Goal: Information Seeking & Learning: Understand process/instructions

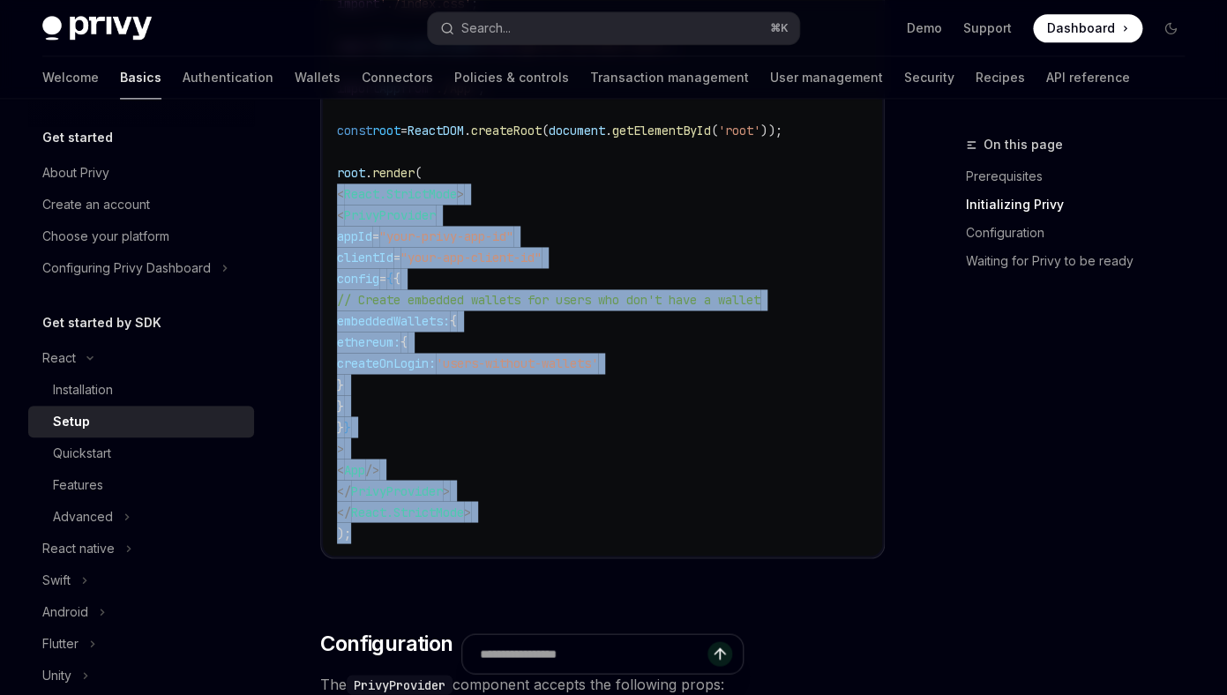
drag, startPoint x: 370, startPoint y: 534, endPoint x: 323, endPoint y: 202, distance: 335.8
click at [323, 202] on div "import React from 'react' ; import ReactDOM from 'react-dom/client' ; import '.…" at bounding box center [602, 236] width 559 height 638
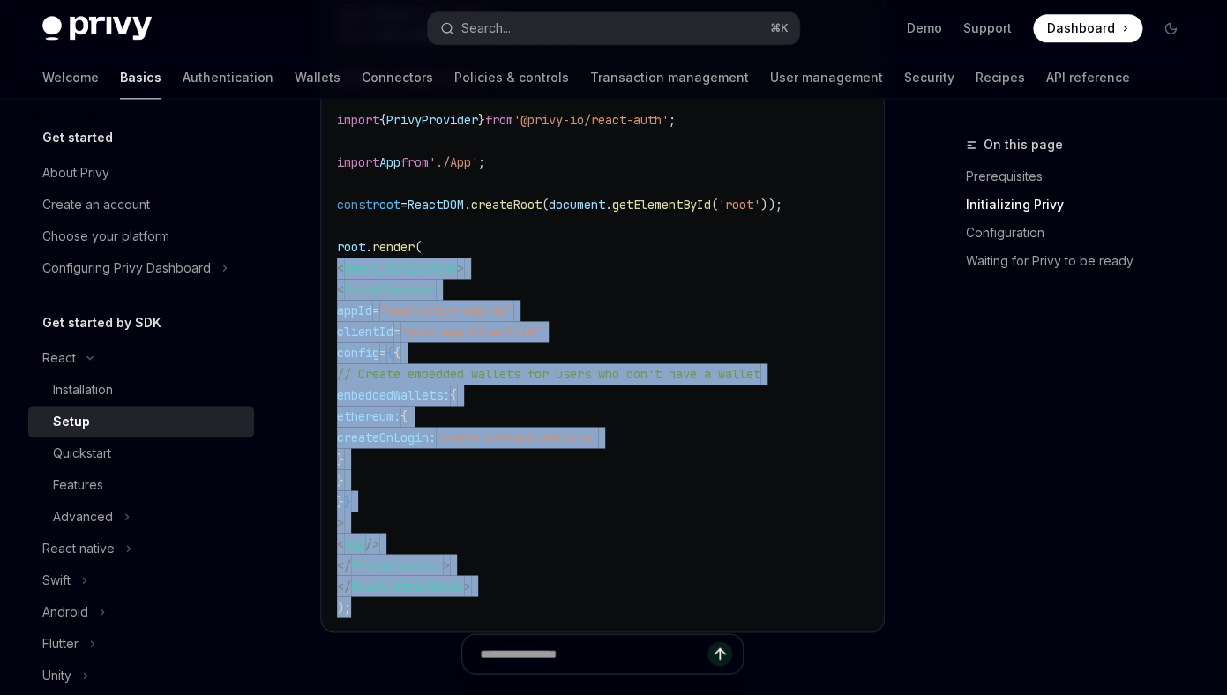
scroll to position [802, 0]
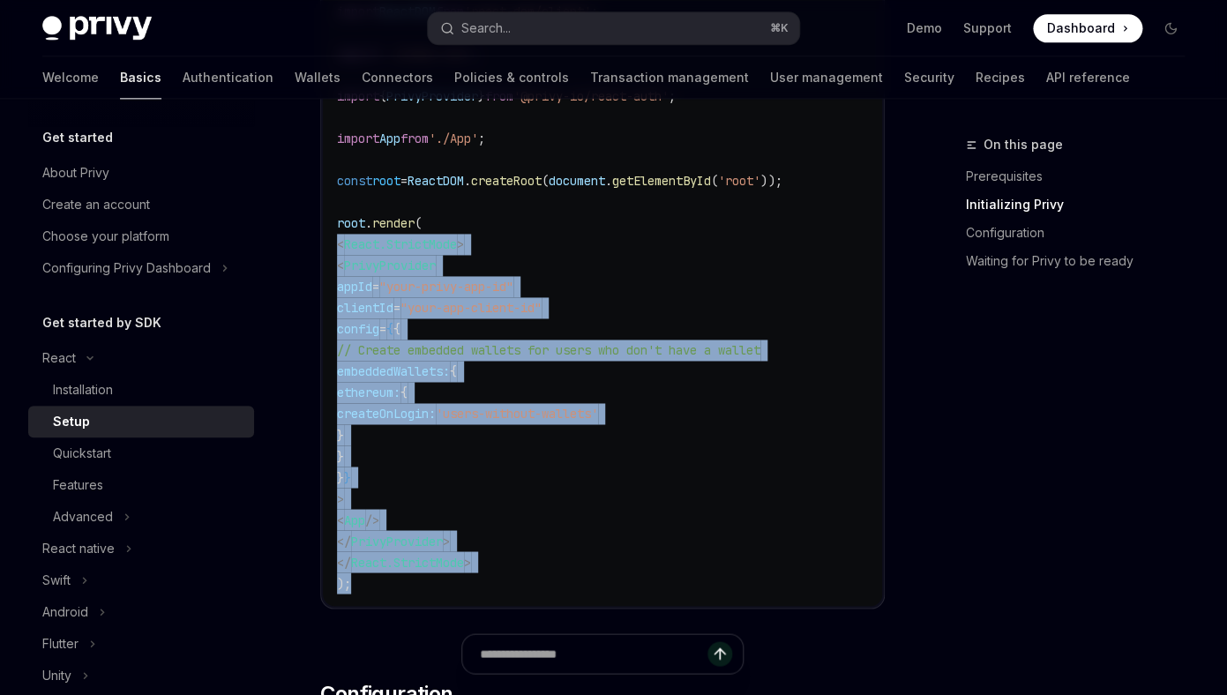
click at [344, 261] on span "<" at bounding box center [340, 265] width 7 height 16
drag, startPoint x: 338, startPoint y: 224, endPoint x: 384, endPoint y: 586, distance: 365.4
click at [384, 586] on code "import React from 'react' ; import ReactDOM from 'react-dom/client' ; import '.…" at bounding box center [602, 287] width 531 height 614
copy code "root . render ( < React.StrictMode > < PrivyProvider appId = "your-privy-app-id…"
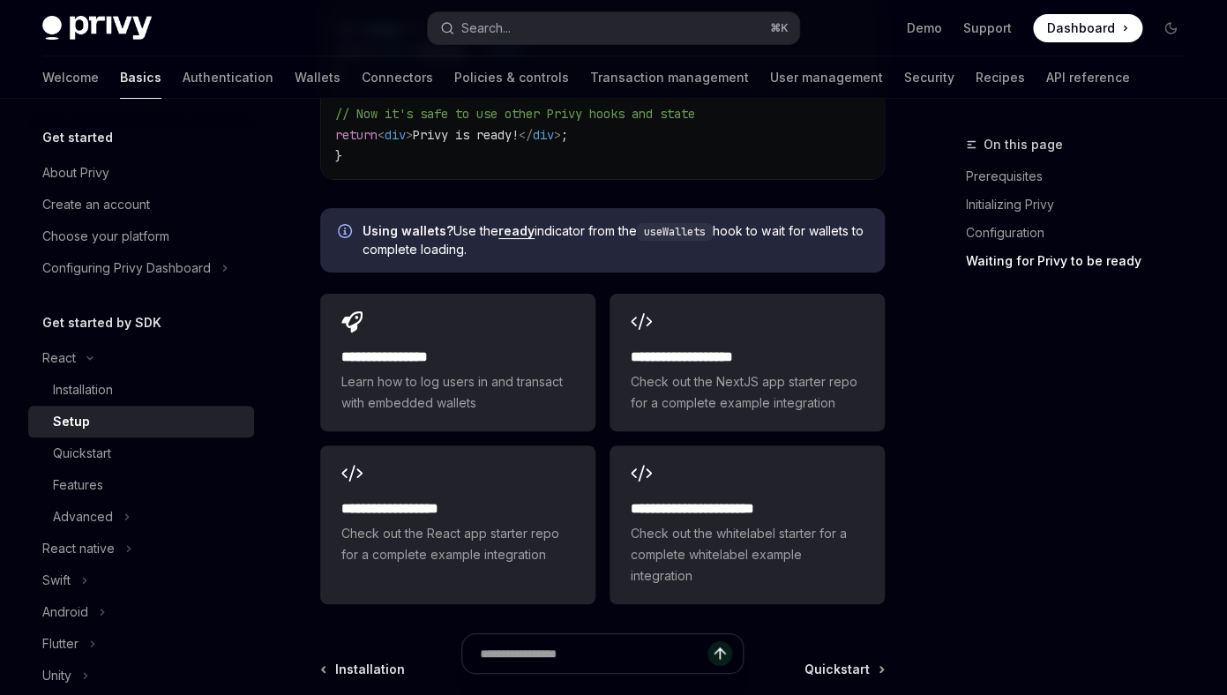
scroll to position [2436, 0]
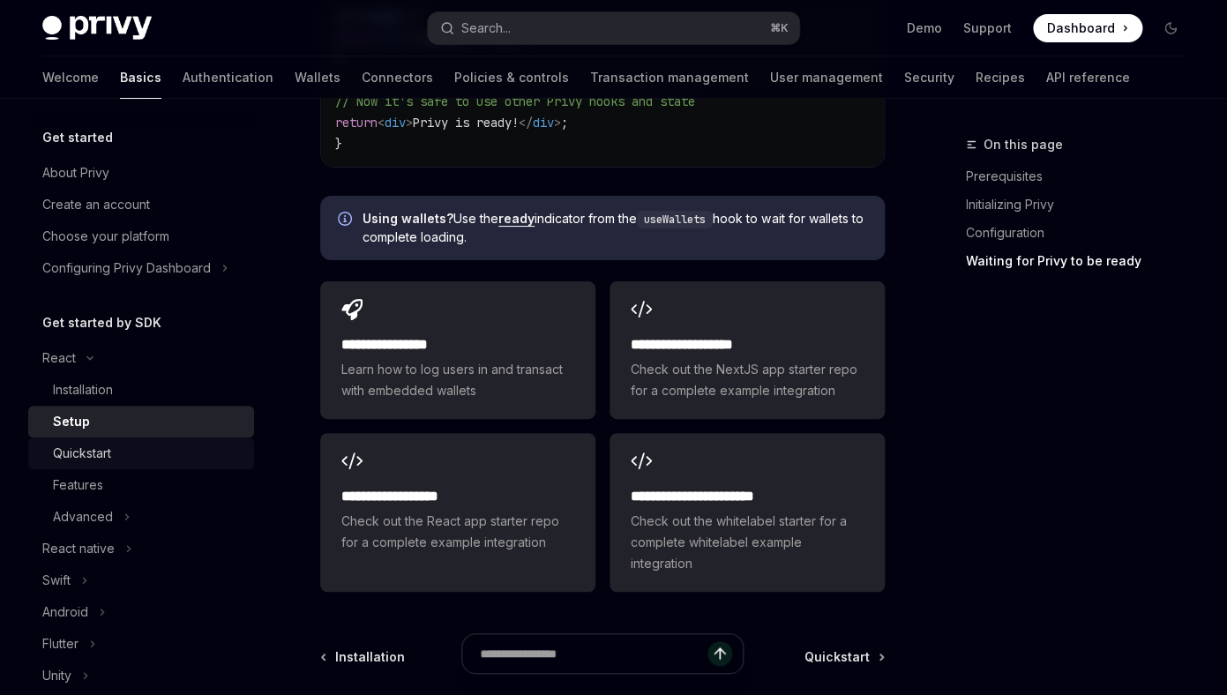
click at [194, 455] on div "Quickstart" at bounding box center [148, 453] width 190 height 21
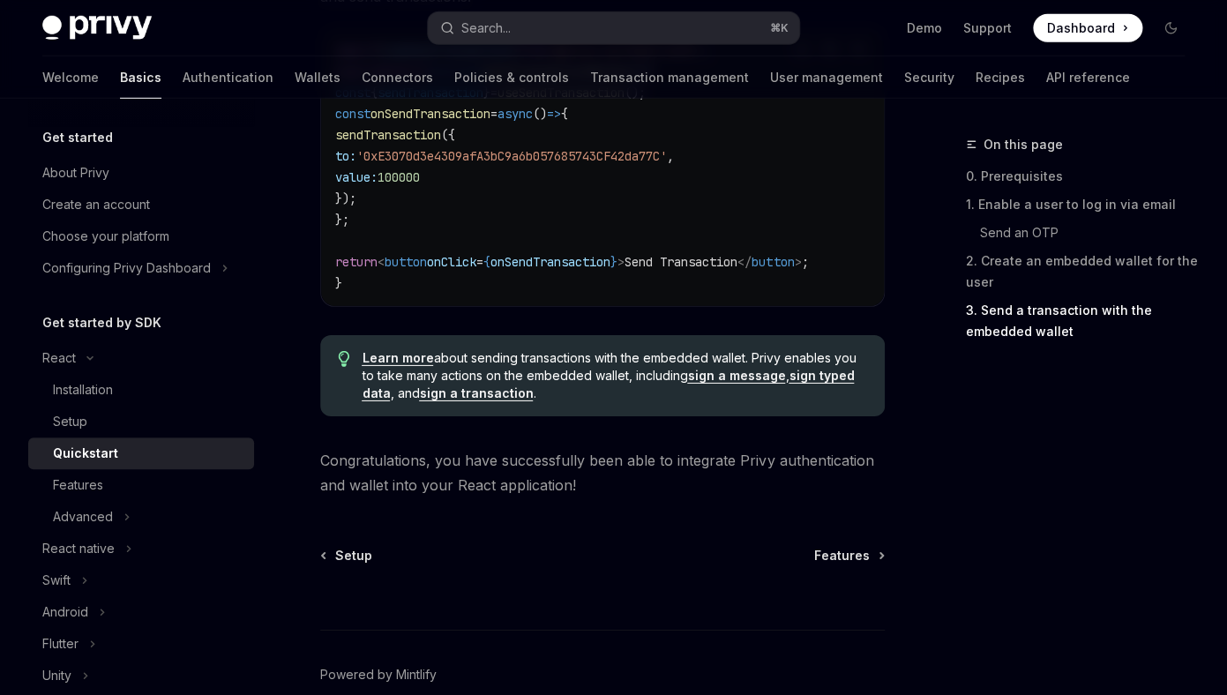
scroll to position [1824, 0]
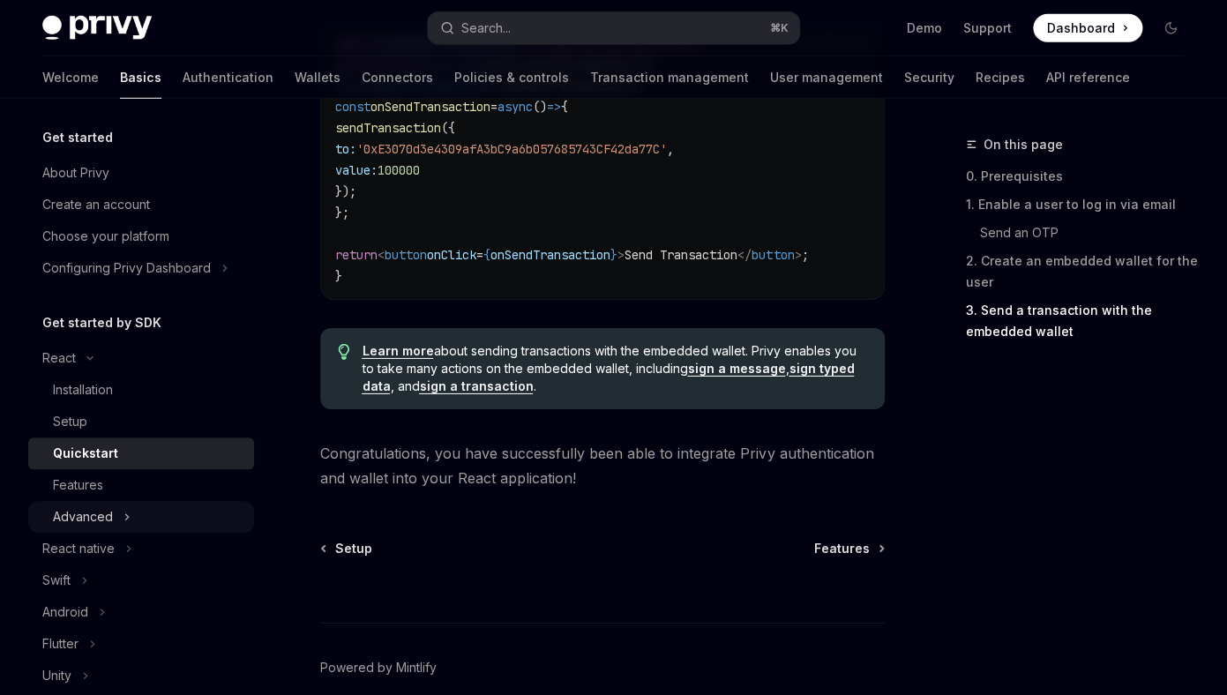
click at [108, 526] on div "Advanced" at bounding box center [83, 516] width 60 height 21
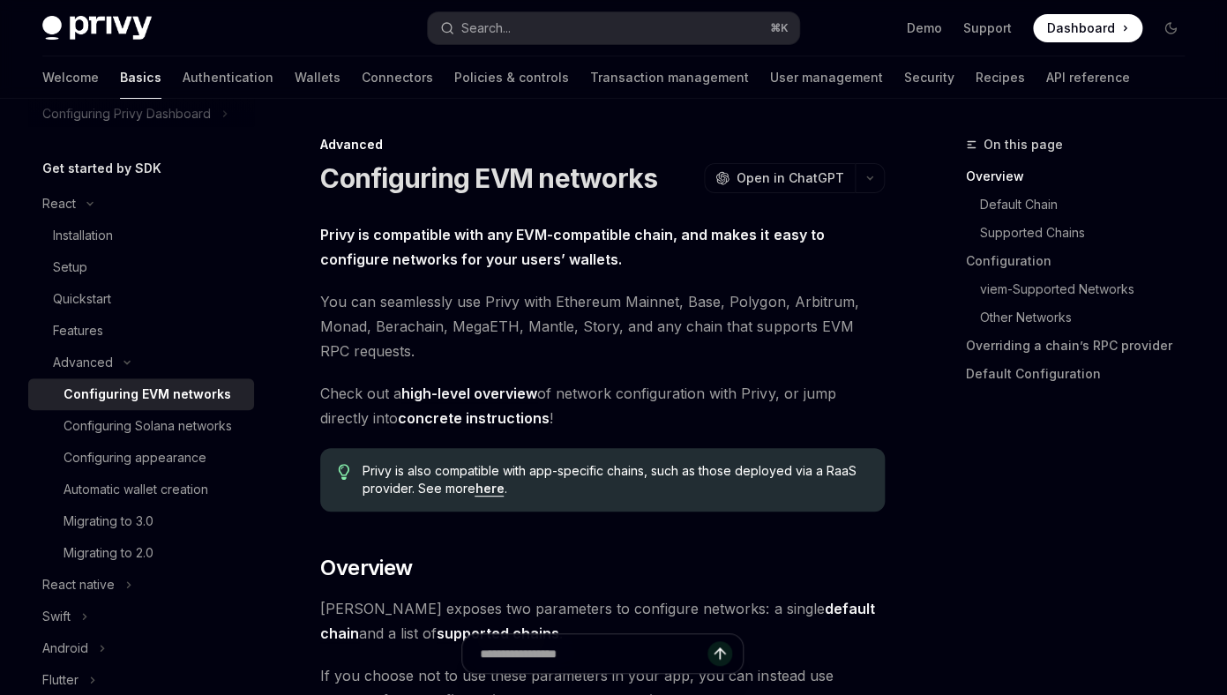
scroll to position [277, 0]
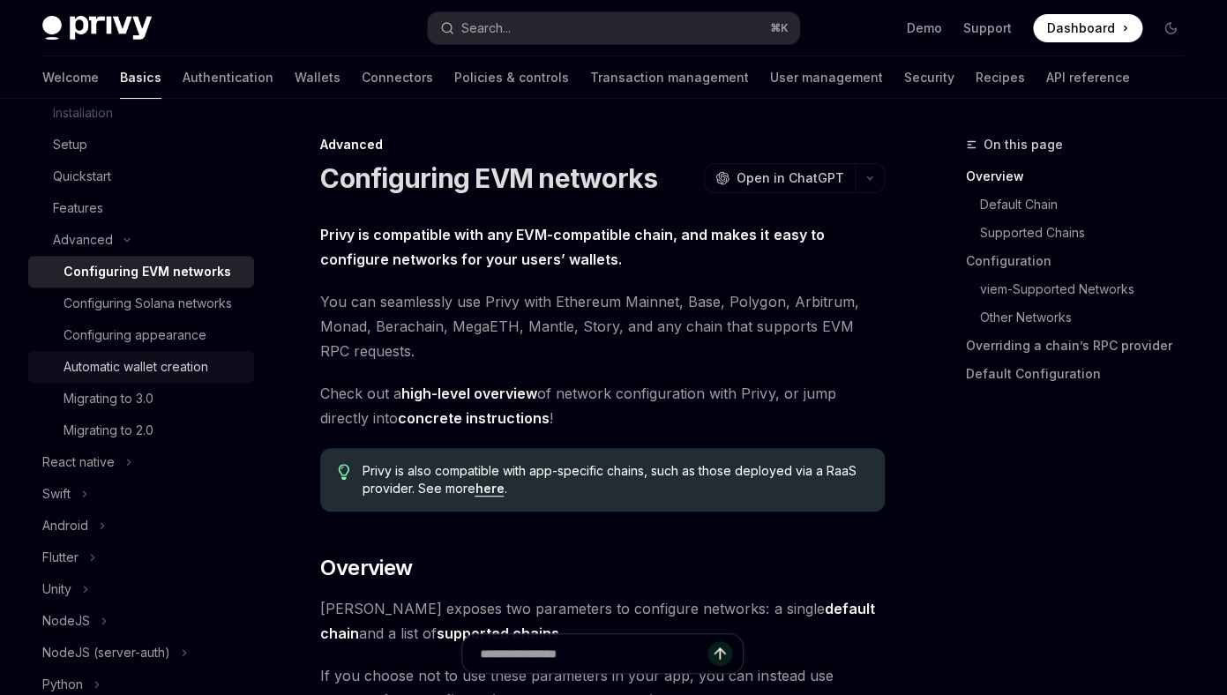
click at [158, 371] on div "Automatic wallet creation" at bounding box center [135, 366] width 145 height 21
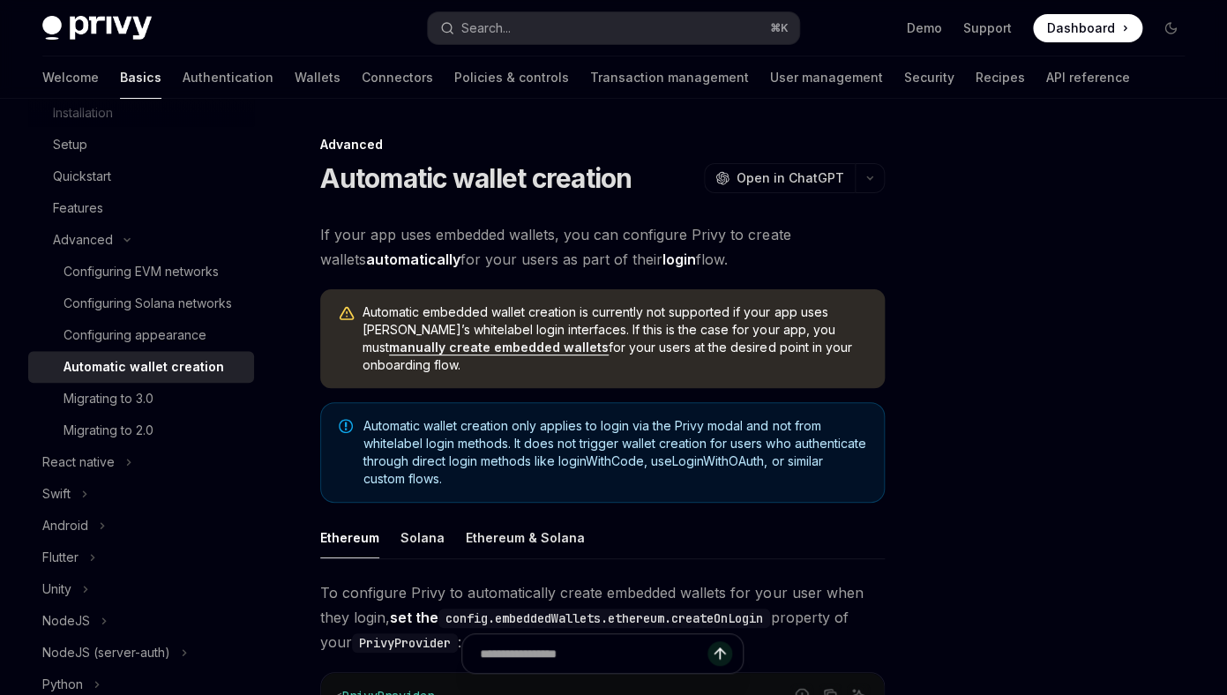
type textarea "*"
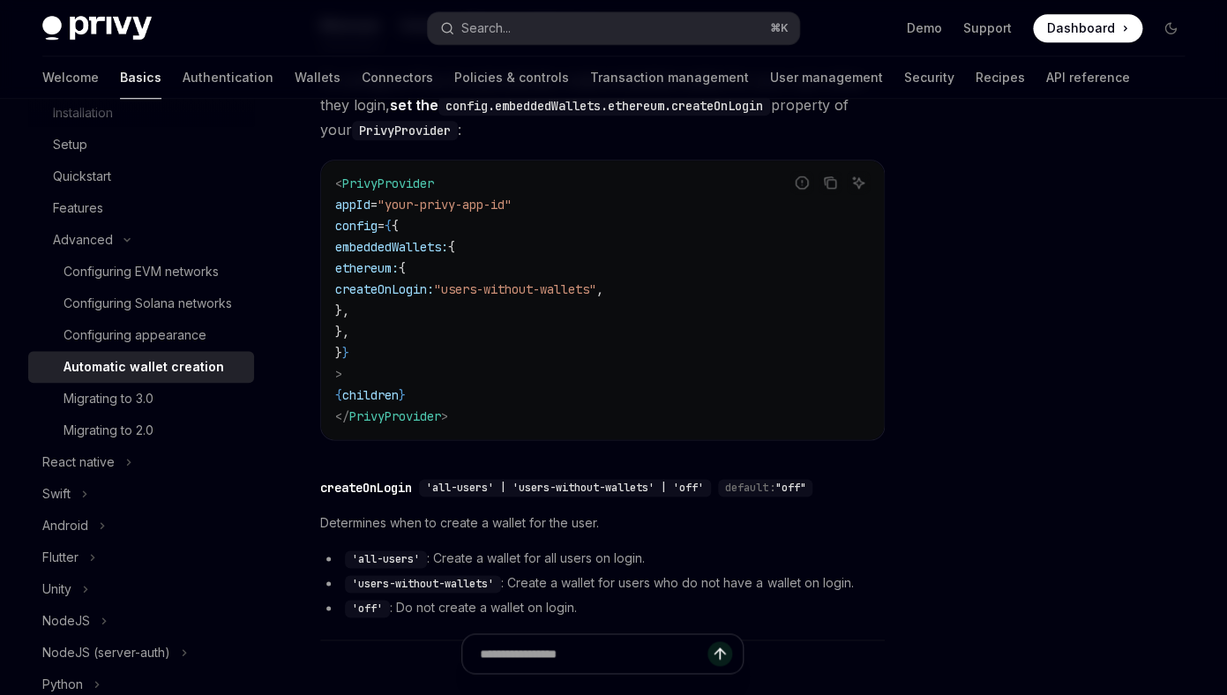
scroll to position [519, 0]
